Goal: Entertainment & Leisure: Consume media (video, audio)

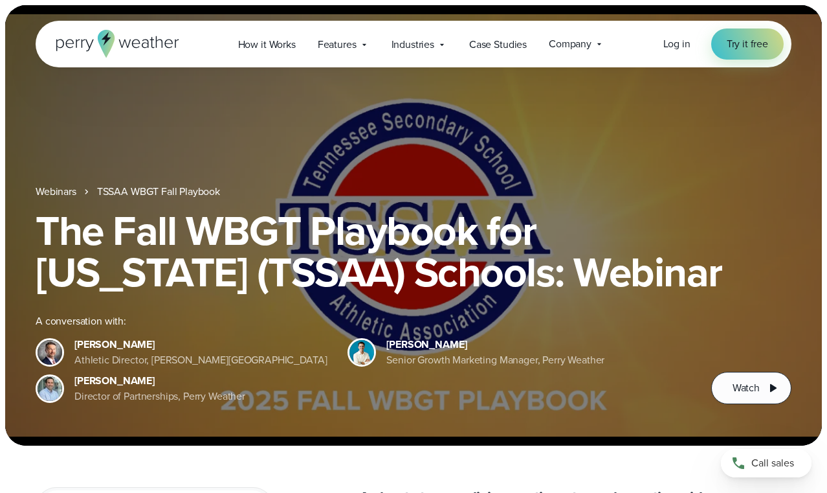
scroll to position [19, 0]
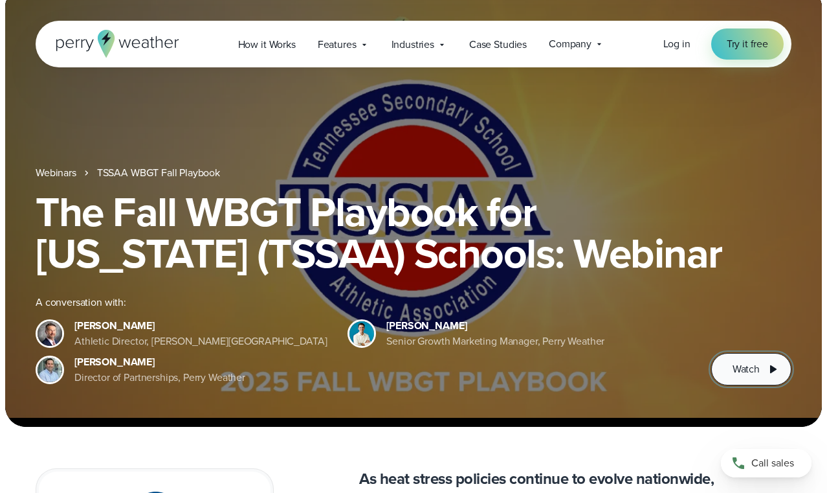
click at [755, 384] on button "Watch" at bounding box center [751, 369] width 80 height 32
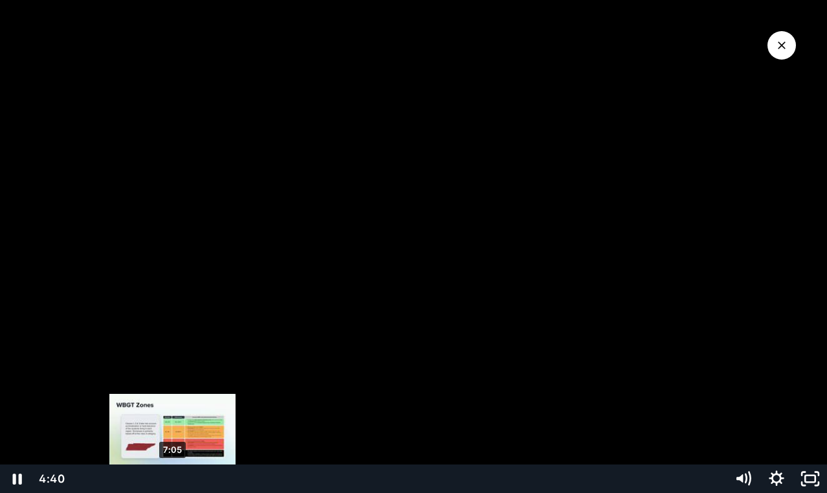
click at [173, 474] on div "7:05" at bounding box center [398, 478] width 640 height 28
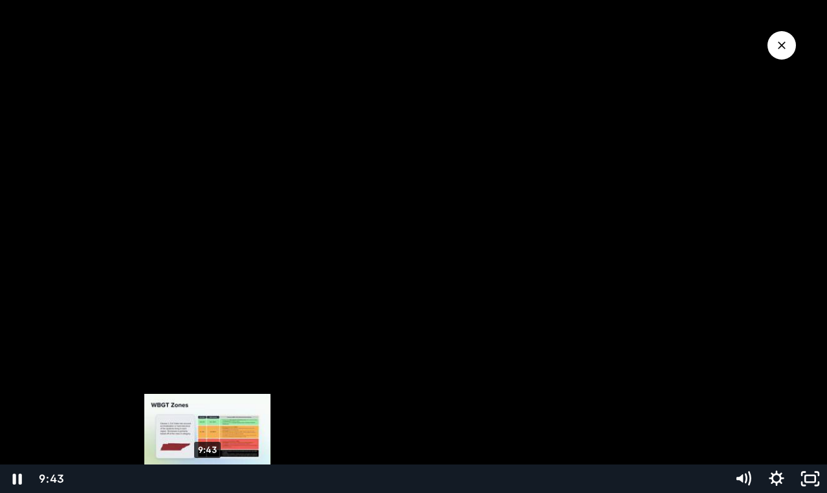
click at [208, 476] on div "9:43" at bounding box center [398, 478] width 640 height 28
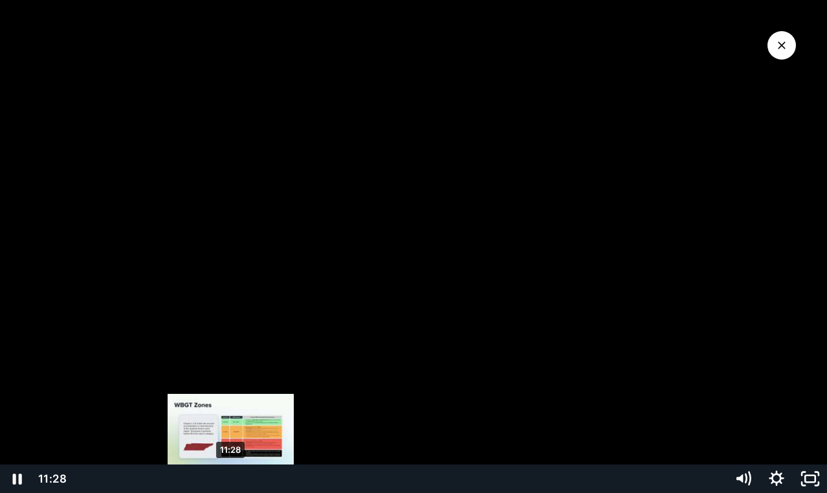
click at [231, 476] on div "11:28" at bounding box center [398, 478] width 640 height 28
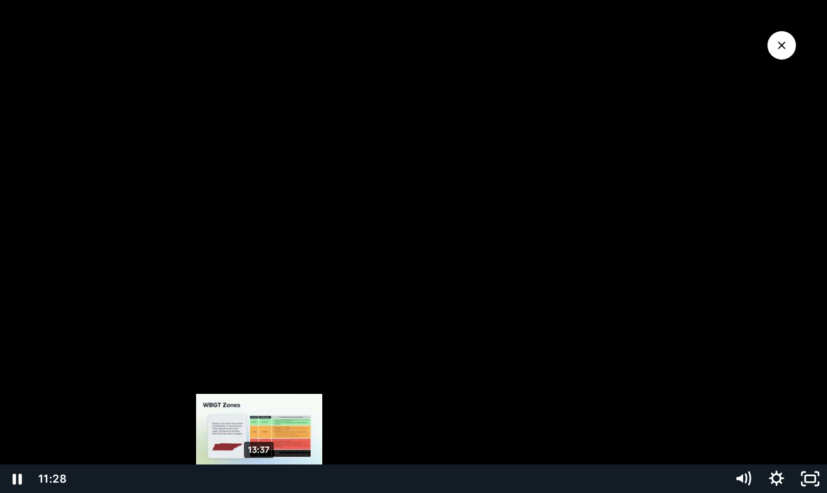
click at [260, 475] on div "13:37" at bounding box center [398, 478] width 640 height 28
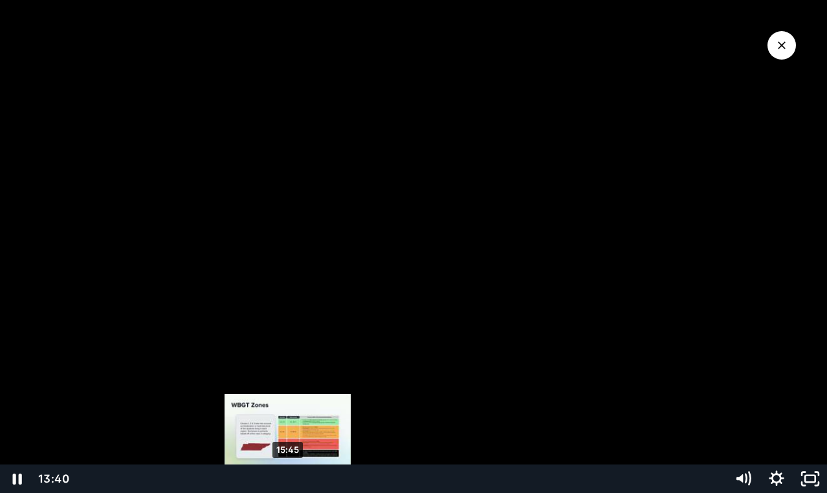
click at [289, 475] on div "15:45" at bounding box center [398, 478] width 640 height 28
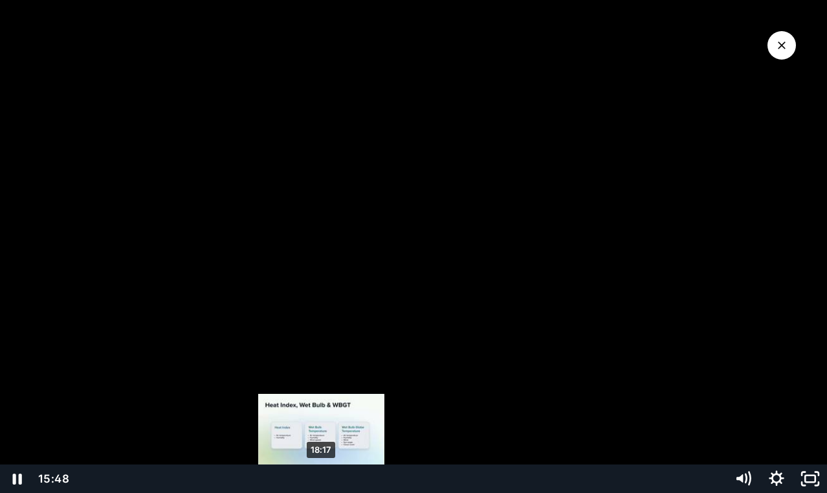
click at [322, 475] on div "18:17" at bounding box center [398, 478] width 640 height 28
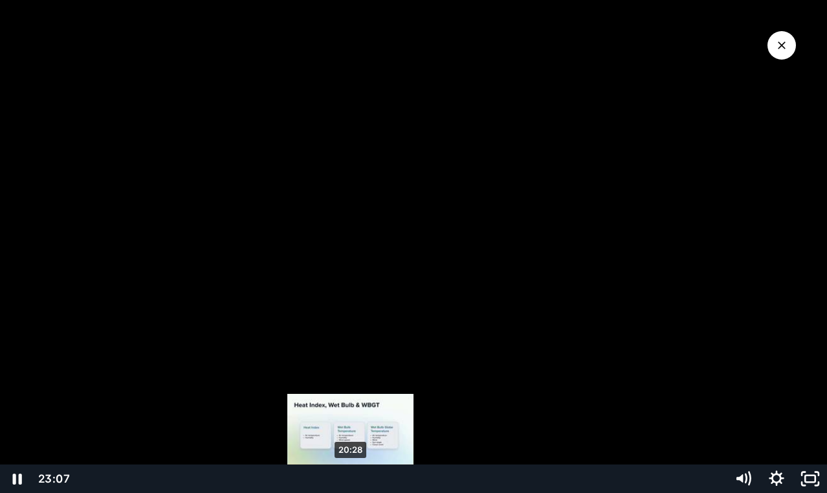
click at [351, 475] on div "20:28" at bounding box center [398, 478] width 640 height 28
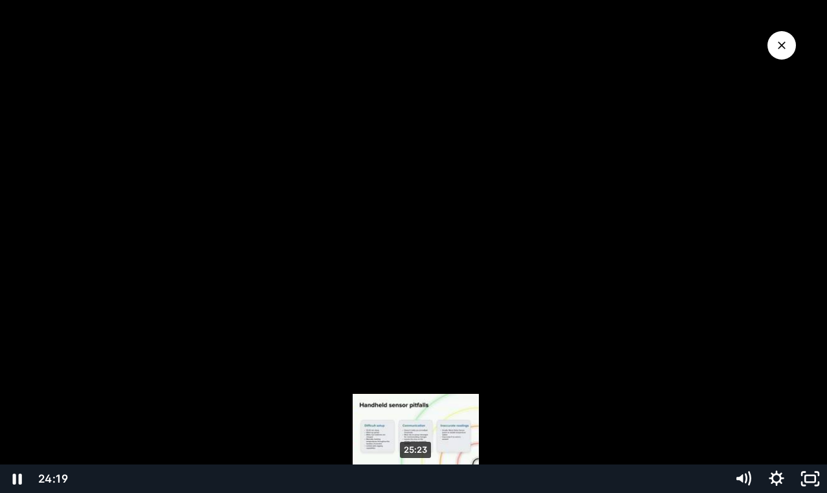
click at [416, 476] on div "25:23" at bounding box center [398, 478] width 640 height 28
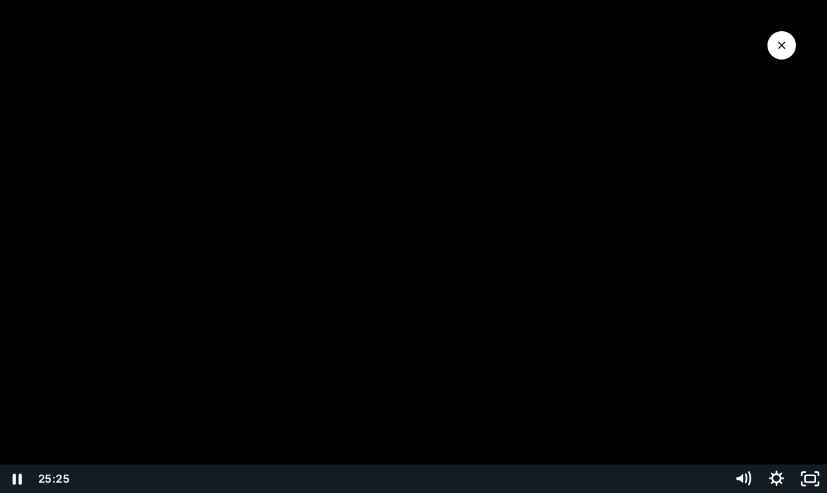
click at [459, 424] on div at bounding box center [413, 246] width 827 height 493
click at [462, 415] on div at bounding box center [413, 246] width 827 height 493
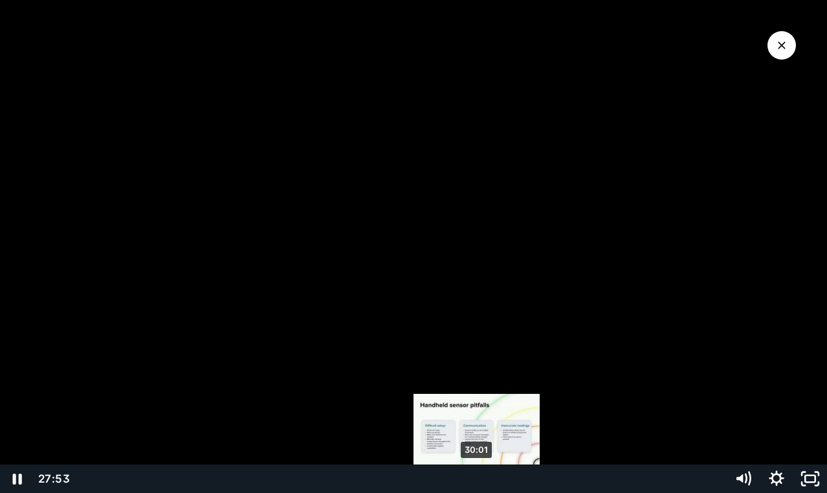
click at [480, 474] on div "30:01" at bounding box center [398, 478] width 640 height 28
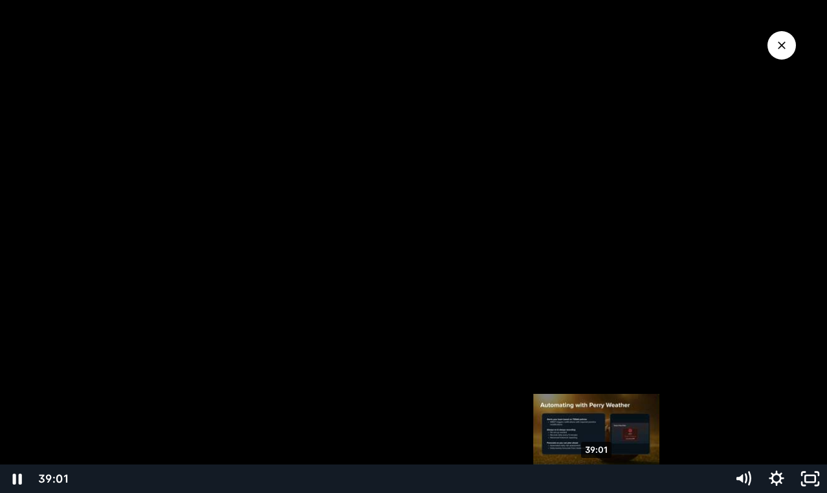
click at [598, 475] on div "39:01" at bounding box center [398, 478] width 640 height 28
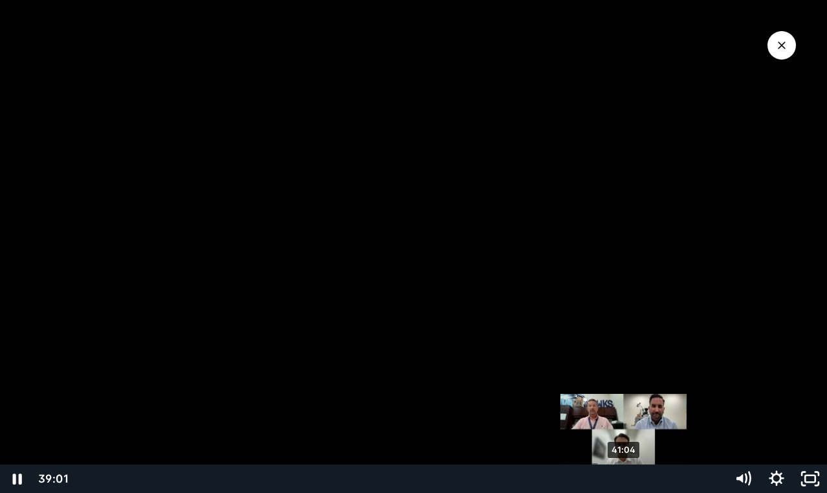
click at [625, 477] on div "41:04" at bounding box center [398, 478] width 640 height 28
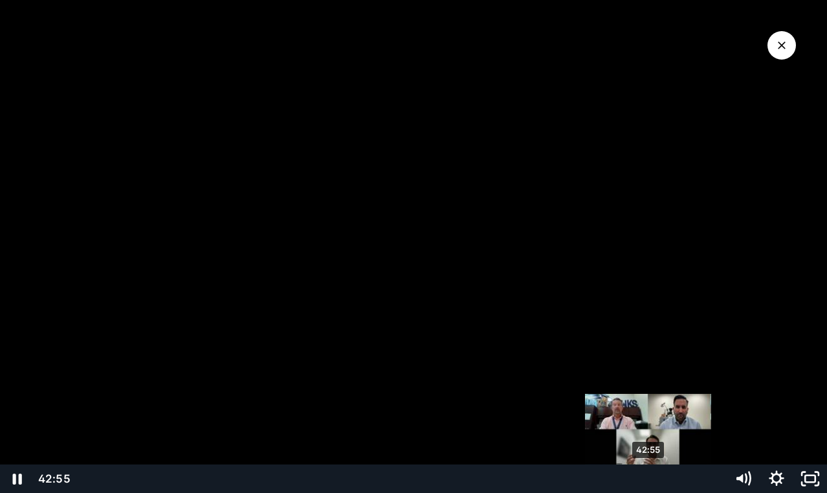
click at [649, 478] on div "42:55" at bounding box center [398, 478] width 640 height 28
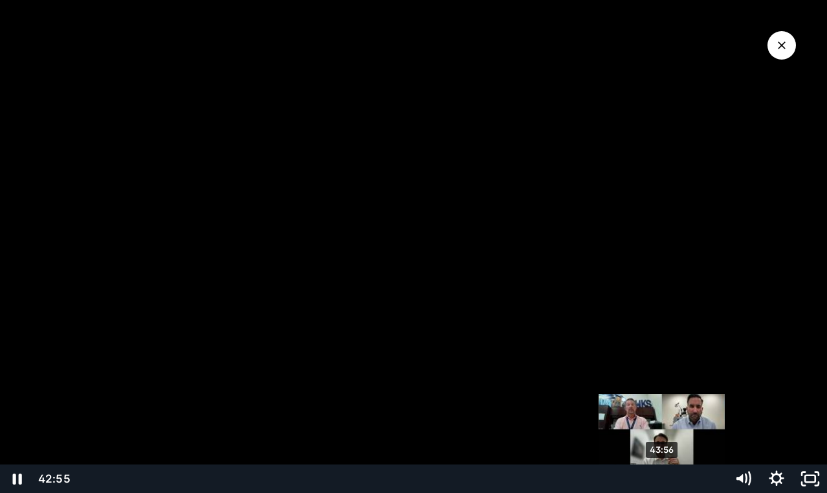
click at [663, 478] on div "43:56" at bounding box center [398, 478] width 640 height 28
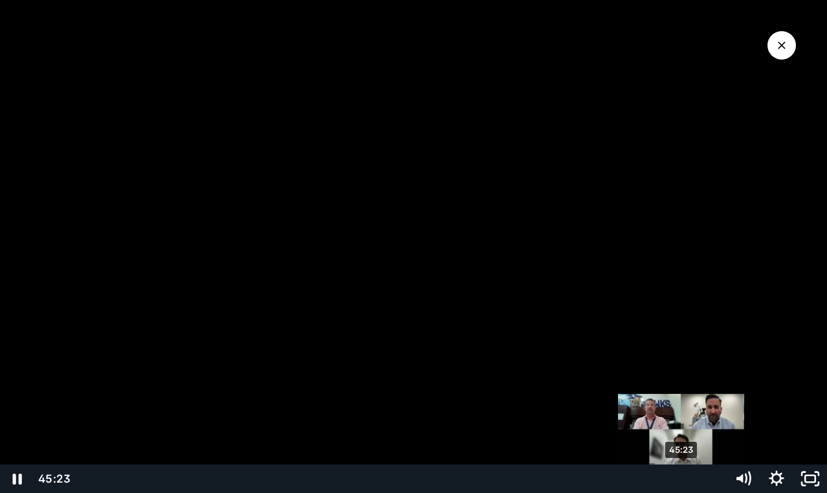
click at [682, 477] on div "45:23" at bounding box center [398, 478] width 640 height 28
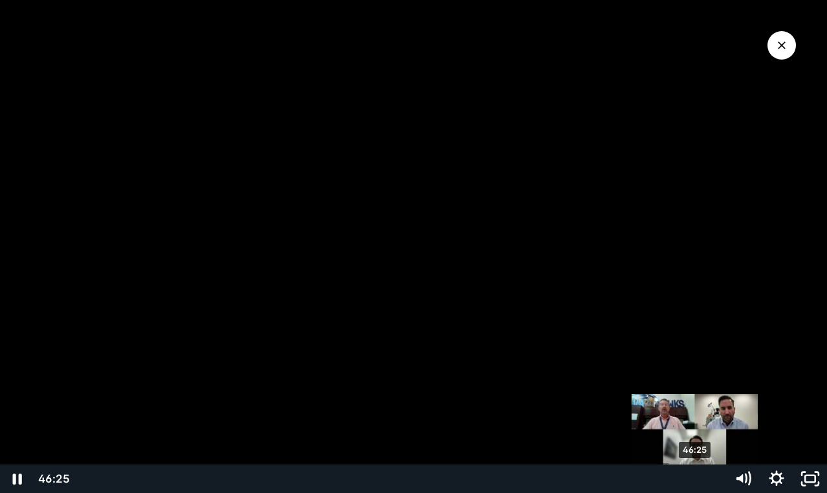
click at [696, 478] on div "46:25" at bounding box center [398, 478] width 640 height 28
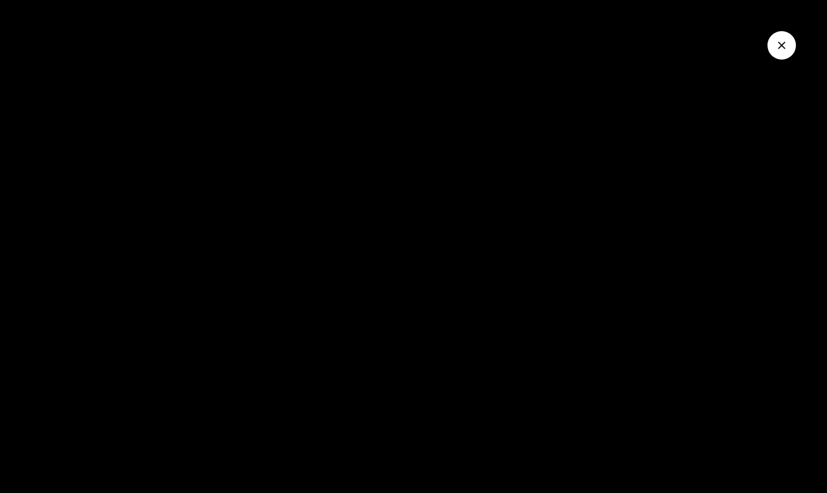
click at [784, 51] on icon "Close Video" at bounding box center [782, 45] width 13 height 13
